Goal: Communication & Community: Participate in discussion

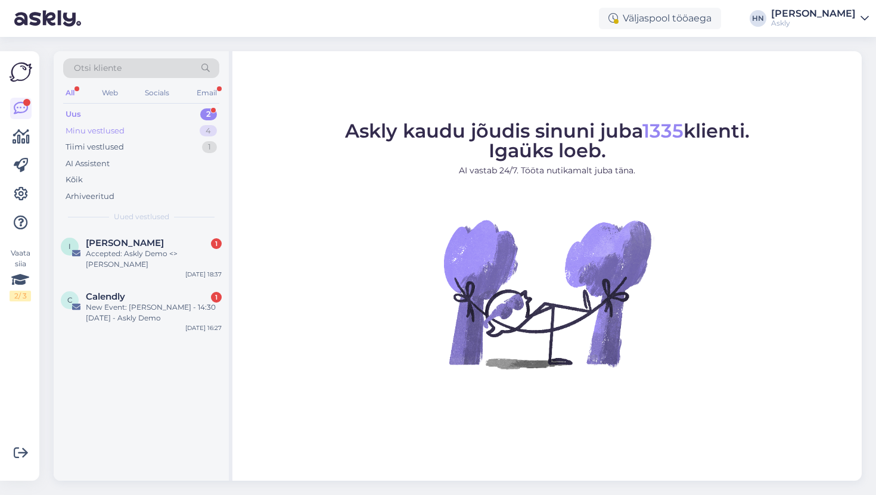
click at [182, 126] on div "Minu vestlused 4" at bounding box center [141, 131] width 156 height 17
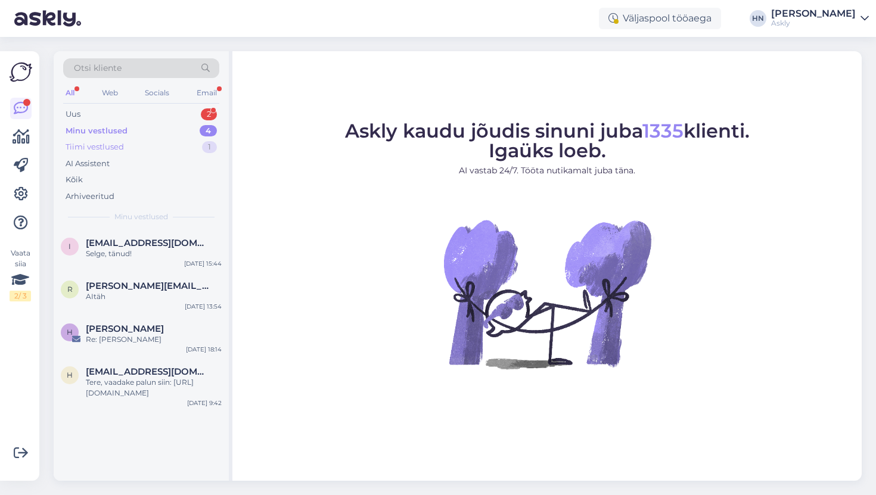
click at [176, 146] on div "Tiimi vestlused 1" at bounding box center [141, 147] width 156 height 17
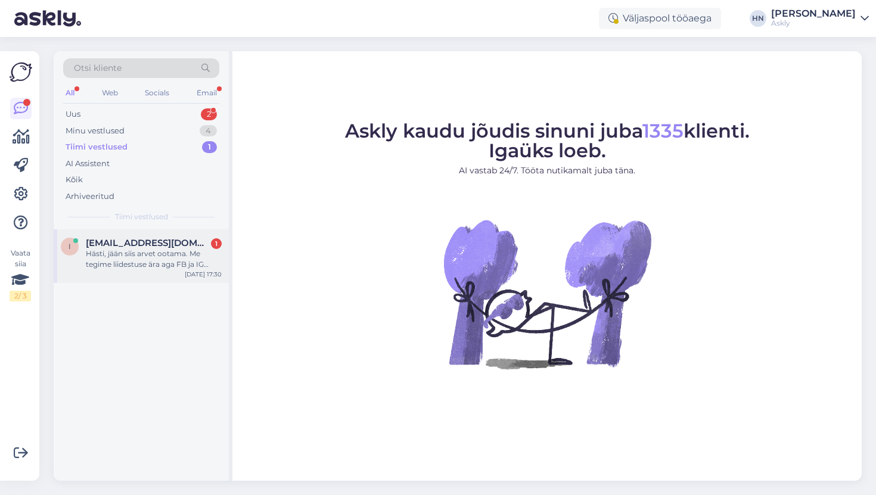
click at [79, 253] on div "i [EMAIL_ADDRESS][DOMAIN_NAME] 1 Hästi, jään siis arvet ootama. Me tegime liide…" at bounding box center [141, 254] width 161 height 32
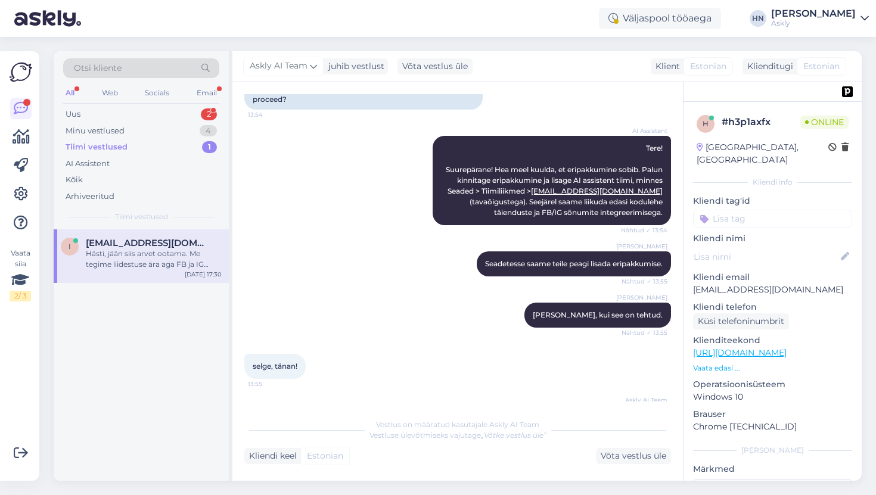
scroll to position [1518, 0]
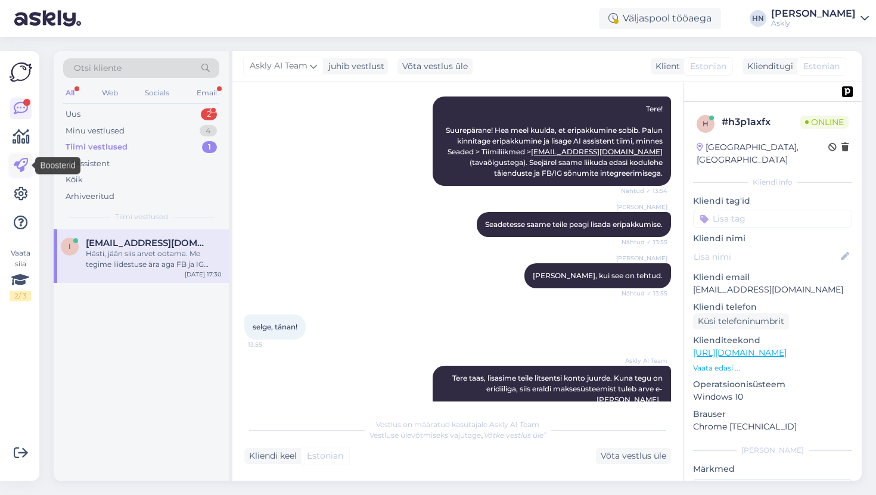
click at [18, 172] on icon at bounding box center [21, 165] width 14 height 14
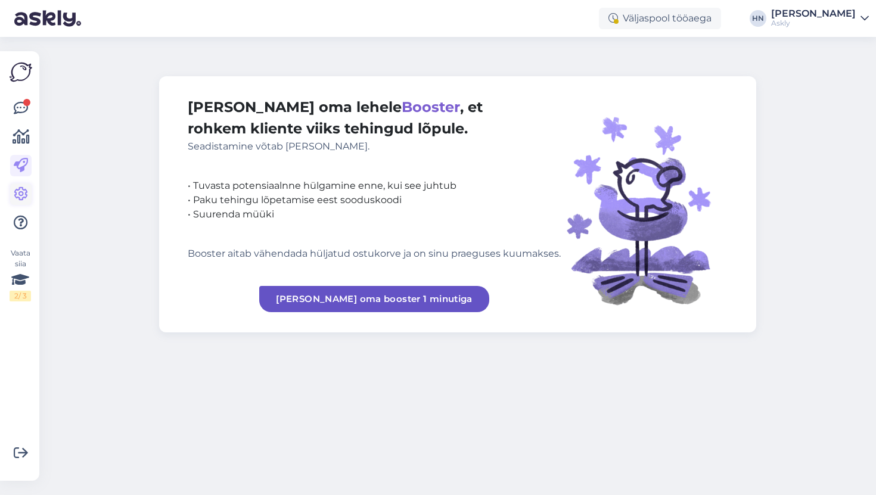
click at [19, 191] on icon at bounding box center [21, 194] width 14 height 14
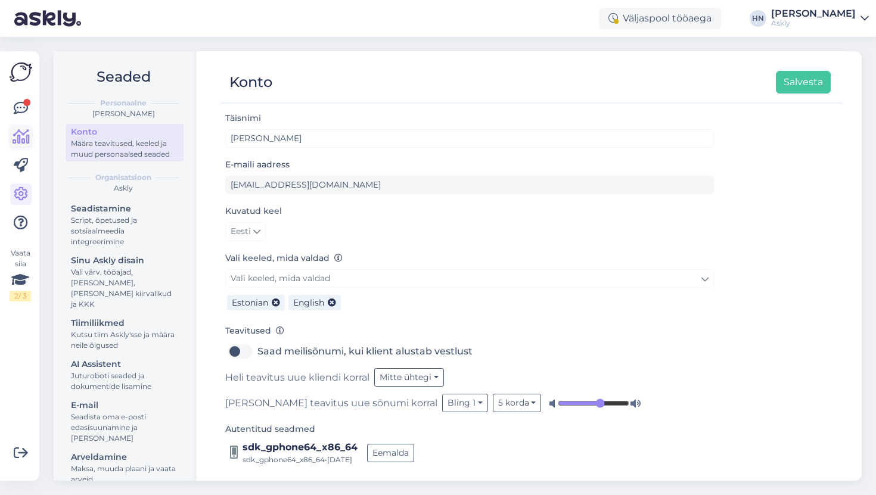
click at [17, 140] on icon at bounding box center [21, 137] width 17 height 14
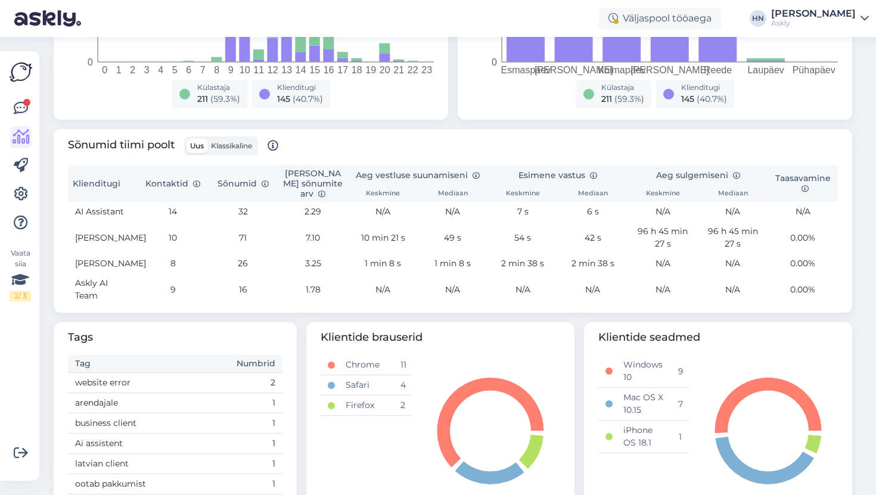
scroll to position [304, 0]
